Goal: Task Accomplishment & Management: Use online tool/utility

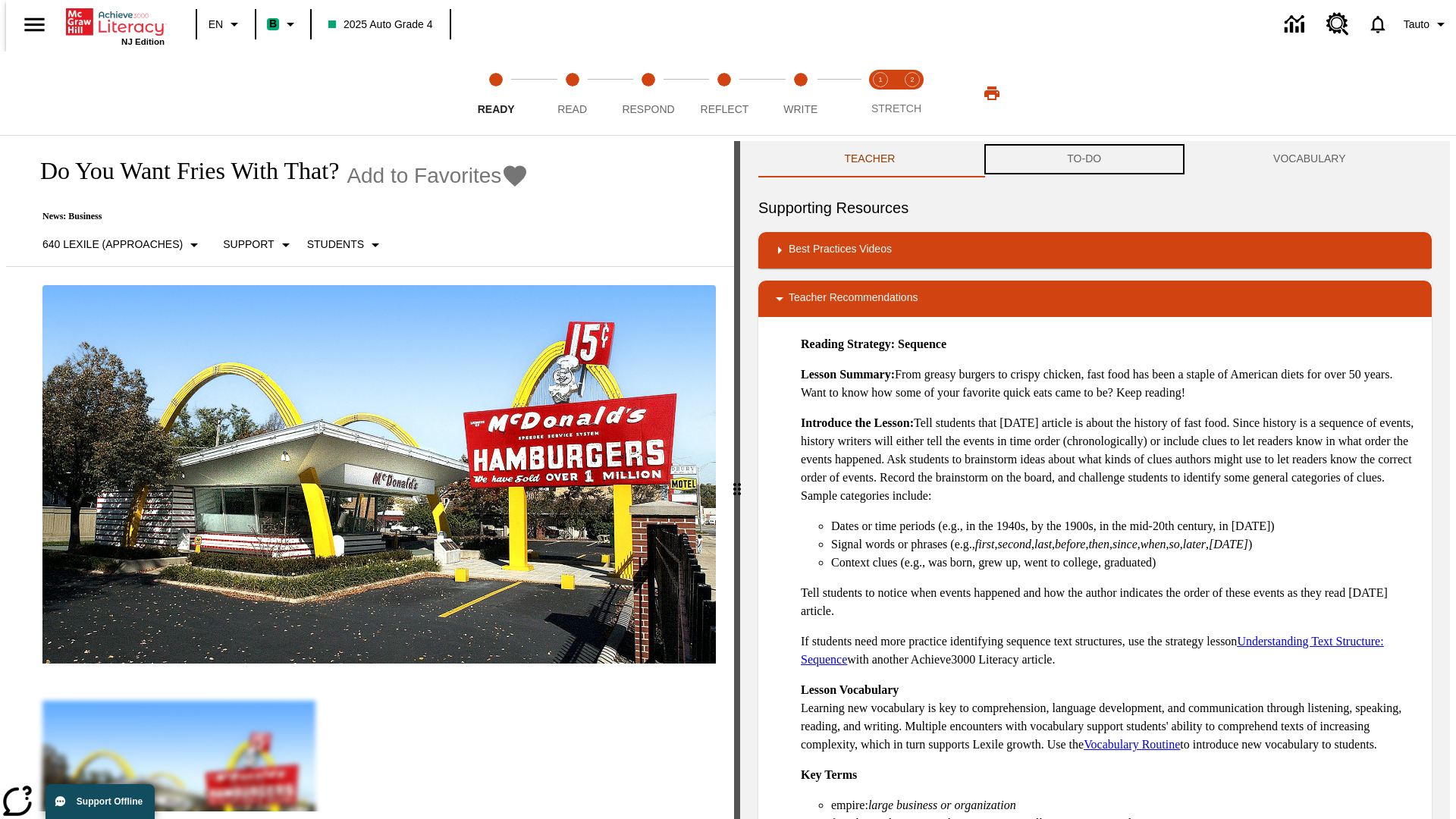
click at [1085, 159] on button "TO-DO" at bounding box center [1085, 159] width 206 height 37
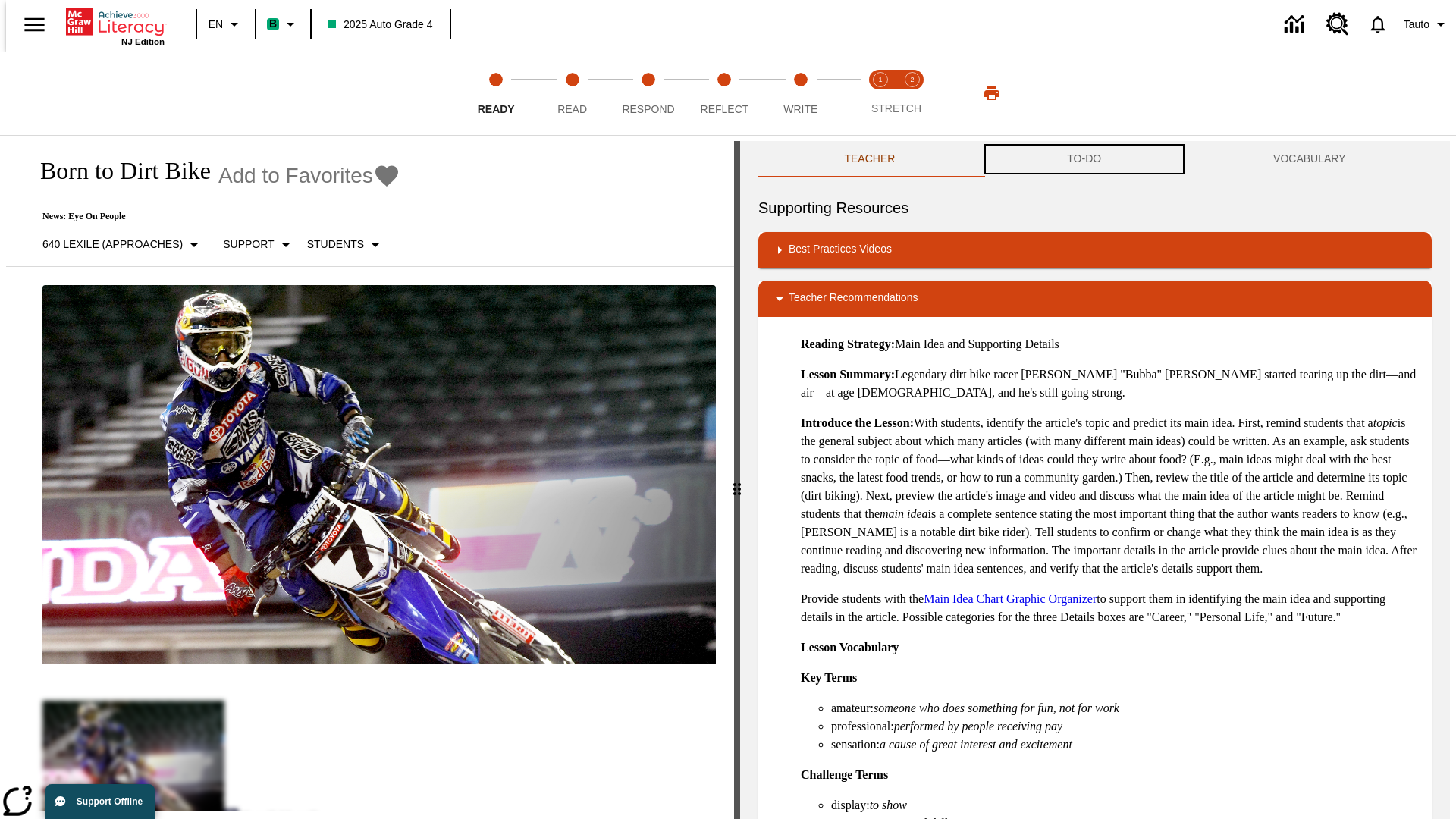
click at [1085, 159] on button "TO-DO" at bounding box center [1085, 159] width 206 height 37
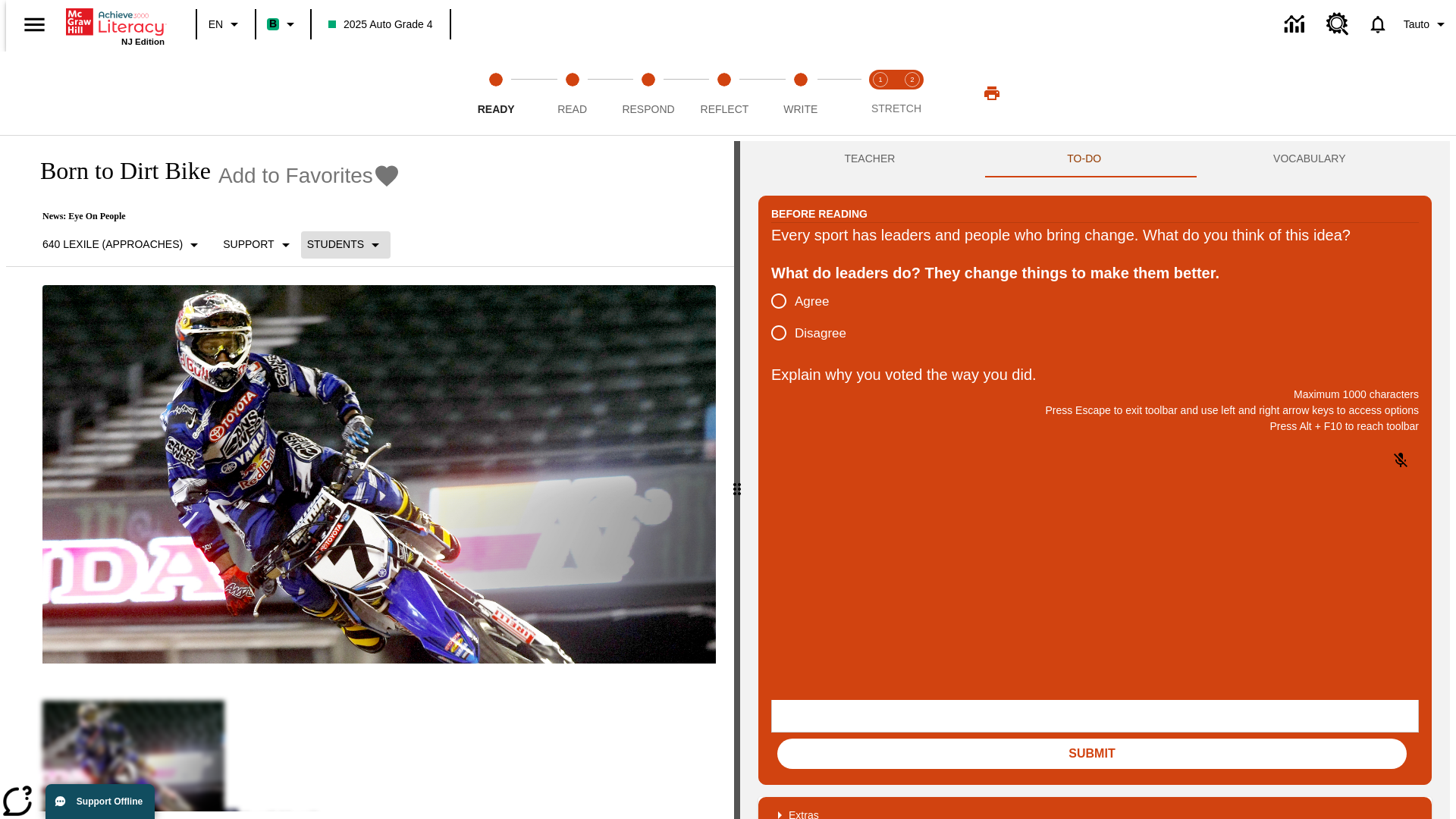
click at [337, 244] on p "Students" at bounding box center [335, 245] width 57 height 16
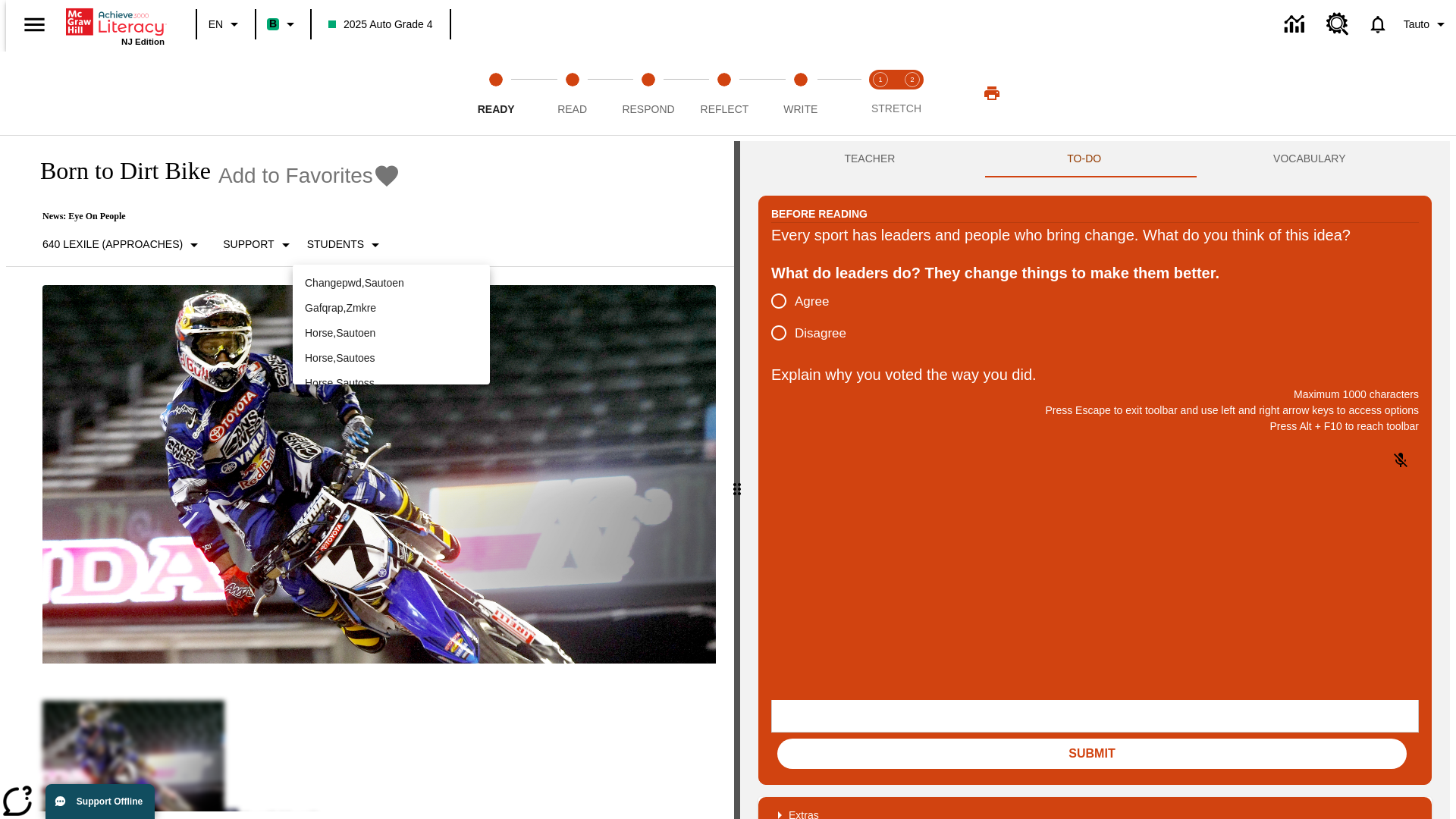
click at [391, 326] on p "Horse , Sautoen" at bounding box center [391, 334] width 173 height 16
